Goal: Information Seeking & Learning: Learn about a topic

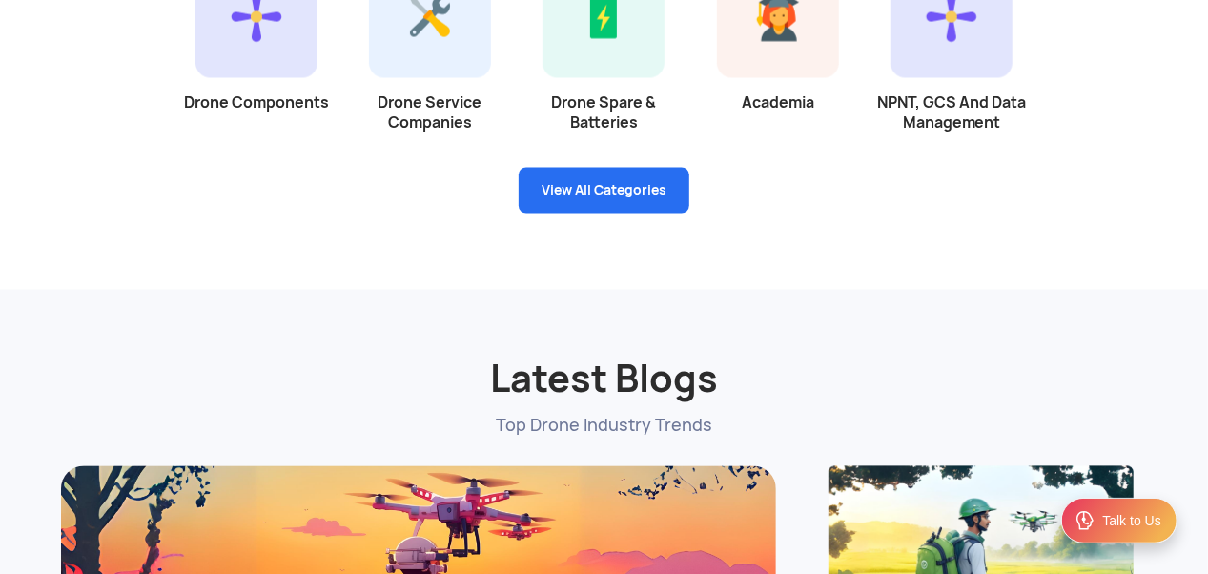
scroll to position [5280, 0]
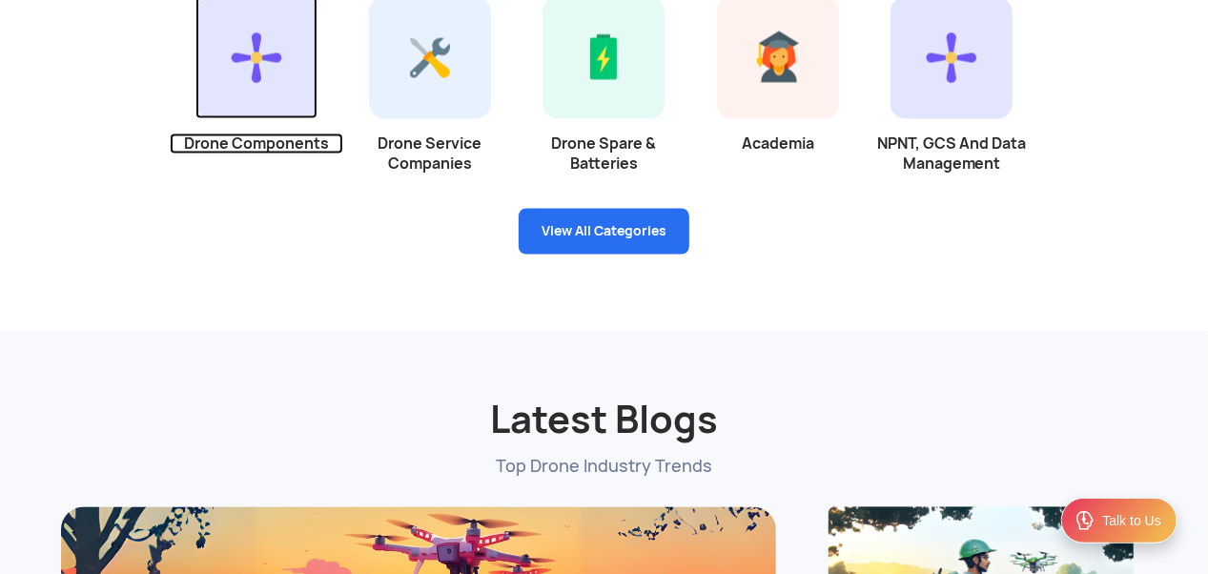
click at [274, 87] on img at bounding box center [256, 58] width 122 height 122
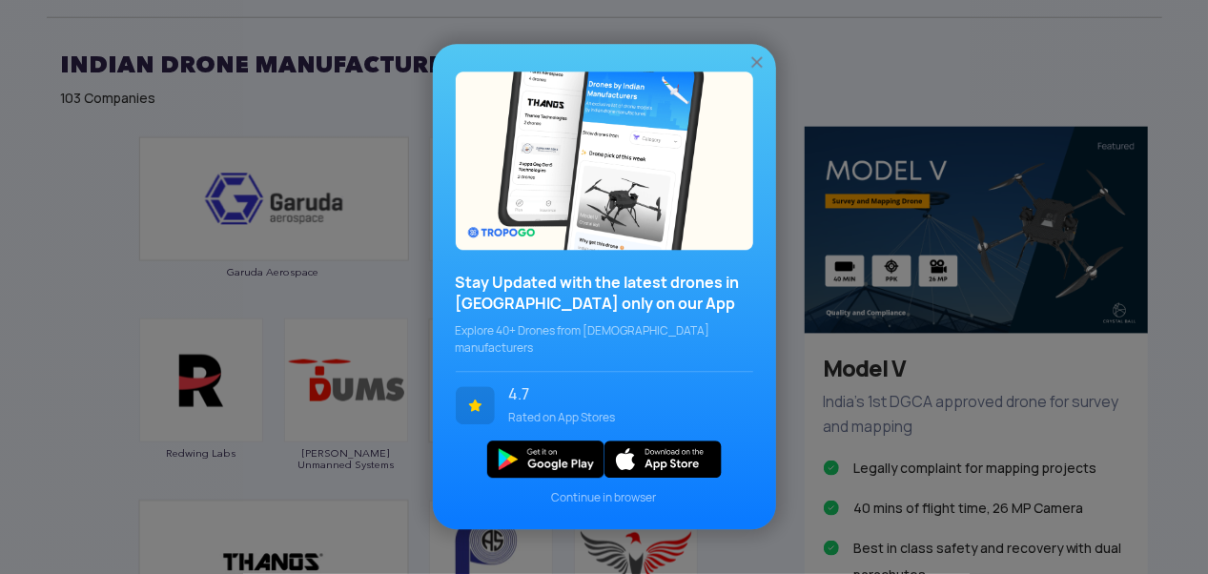
scroll to position [705, 0]
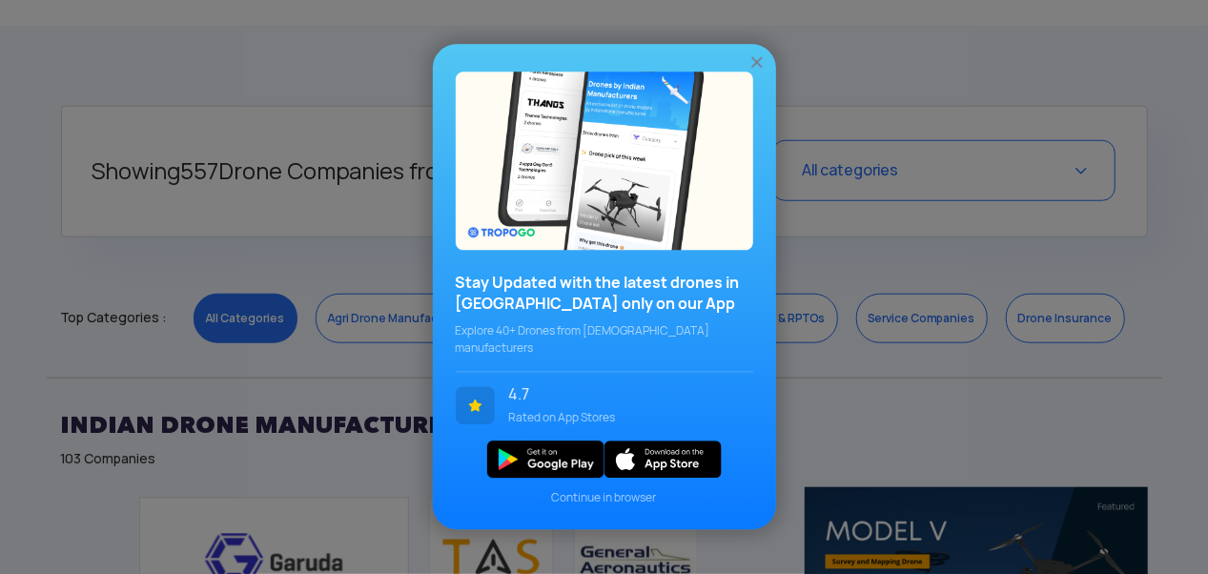
click at [759, 71] on img at bounding box center [756, 62] width 19 height 19
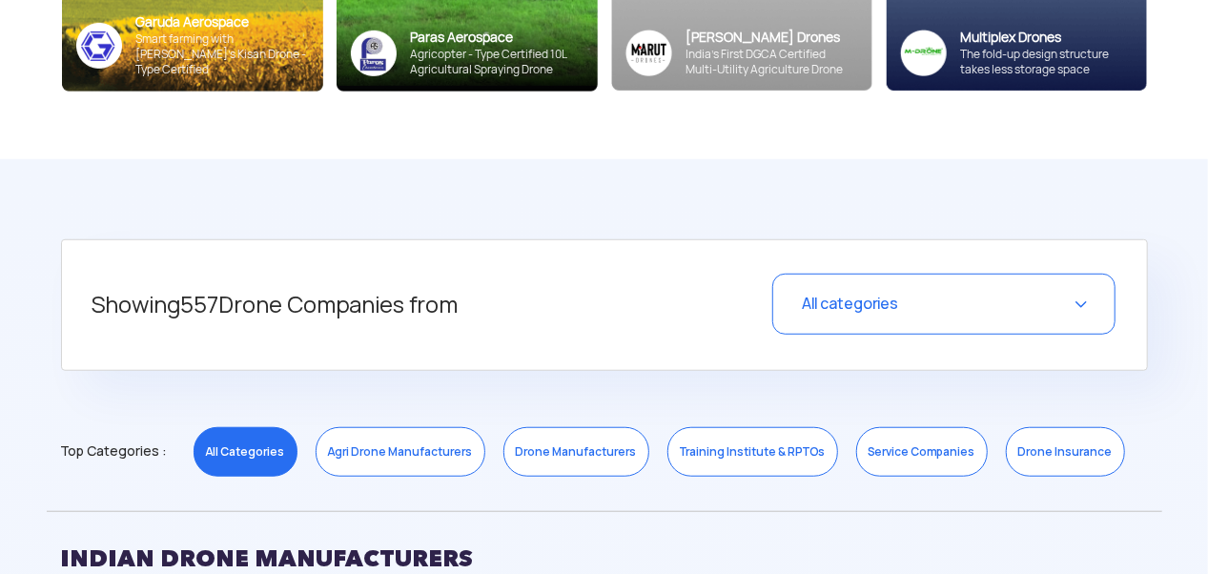
scroll to position [667, 0]
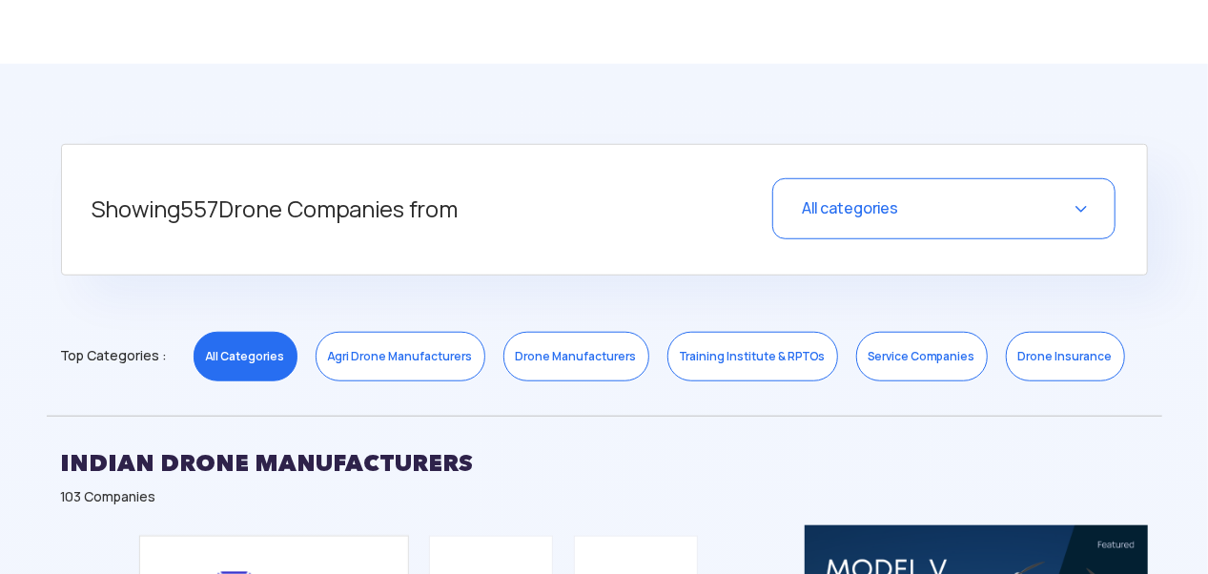
click at [1081, 208] on div "All categories" at bounding box center [943, 208] width 343 height 61
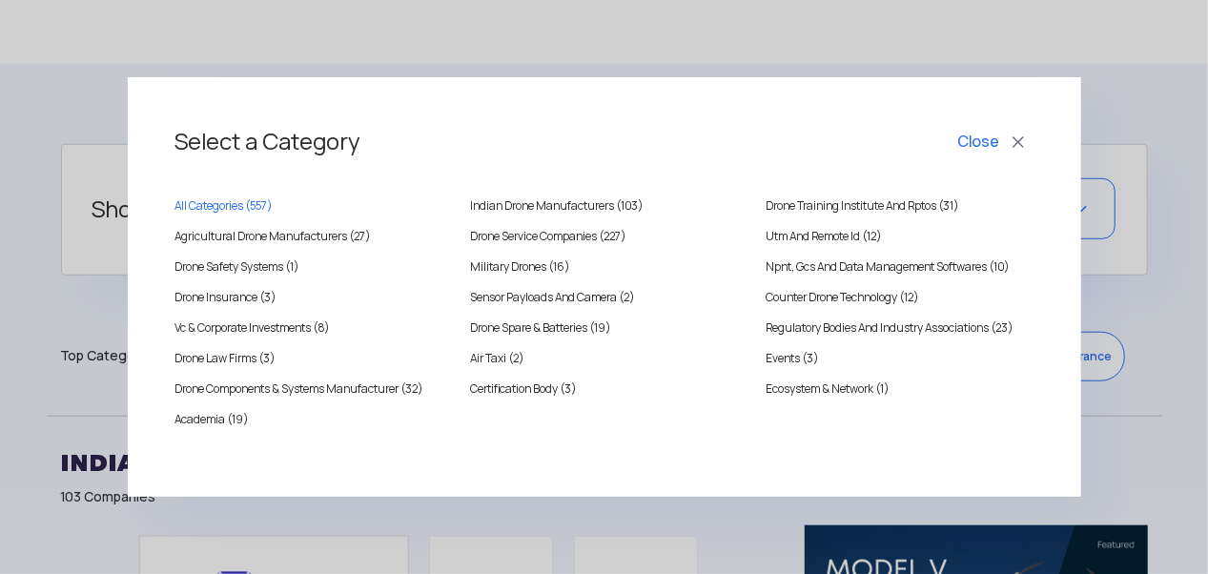
click at [545, 52] on div "Select a Category Close All Categories ( 557 ) [DEMOGRAPHIC_DATA] Drone Manufac…" at bounding box center [604, 287] width 1208 height 574
click at [574, 36] on div "Select a Category Close All Categories ( 557 ) [DEMOGRAPHIC_DATA] Drone Manufac…" at bounding box center [604, 287] width 1208 height 574
click at [1017, 144] on button "Close" at bounding box center [993, 142] width 79 height 32
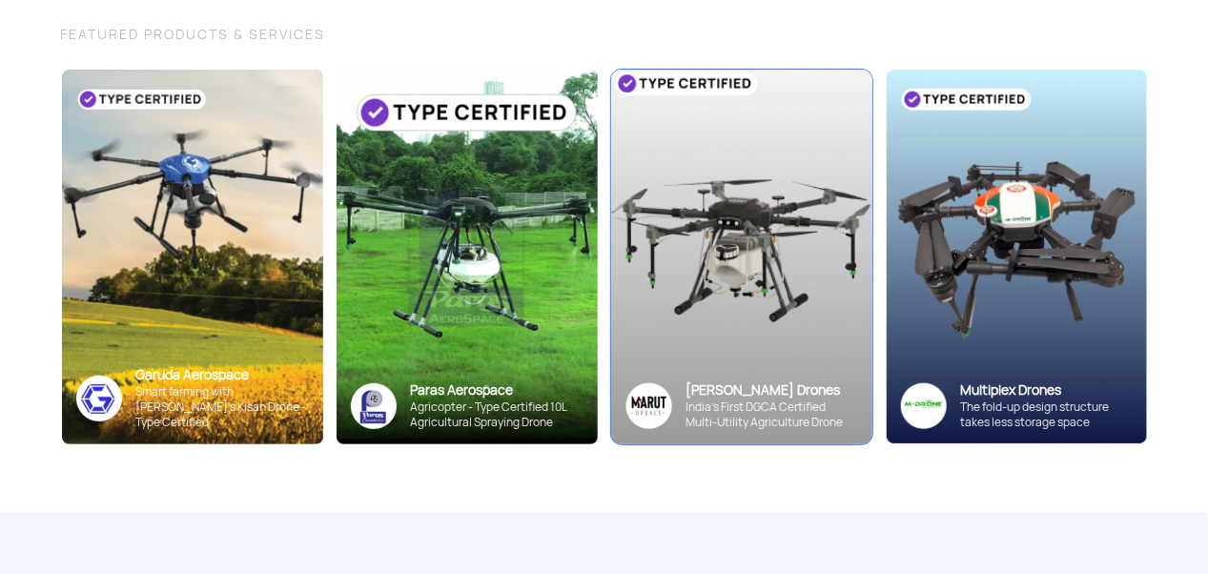
scroll to position [191, 0]
